Goal: Contribute content: Add original content to the website for others to see

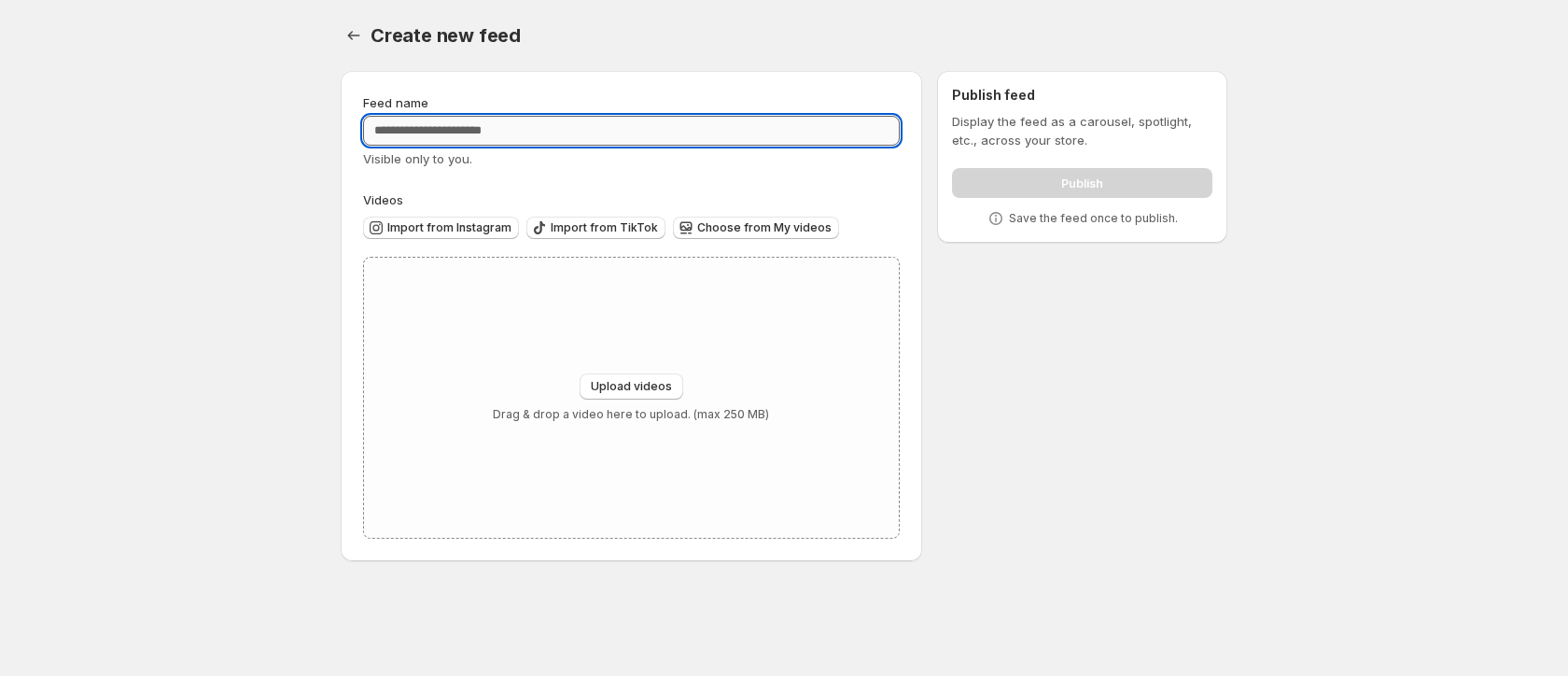
click at [529, 139] on input "Feed name" at bounding box center [632, 131] width 537 height 30
type input "******"
click at [678, 385] on button "Upload videos" at bounding box center [631, 386] width 103 height 27
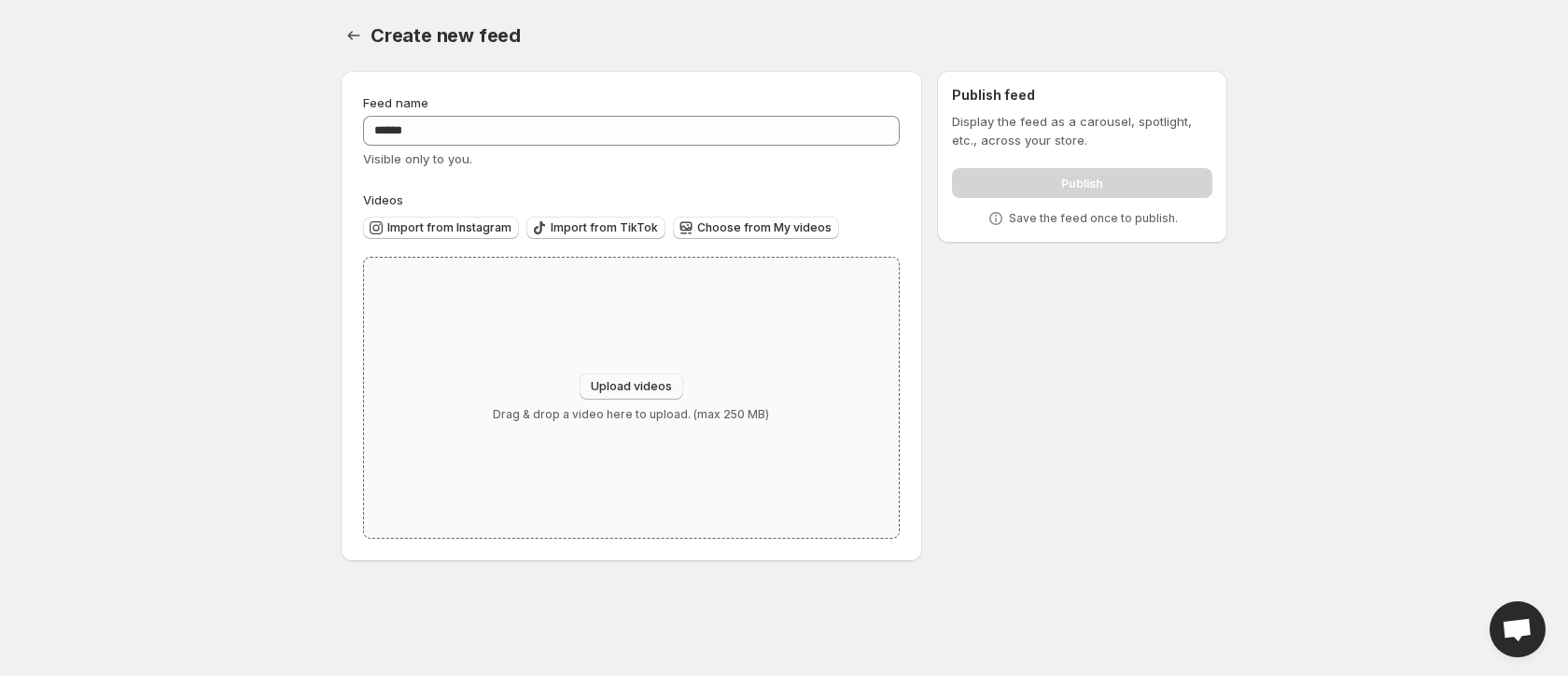
type input "**********"
